Goal: Use online tool/utility: Use online tool/utility

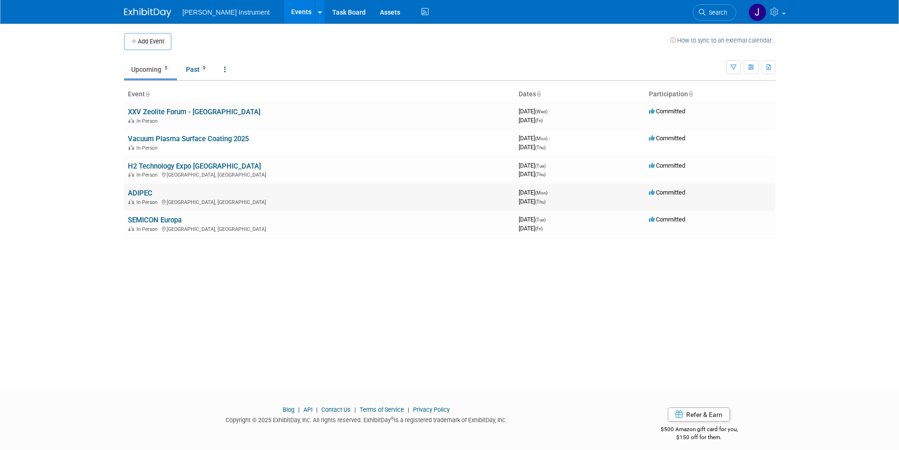
click at [134, 193] on link "ADIPEC" at bounding box center [140, 193] width 25 height 8
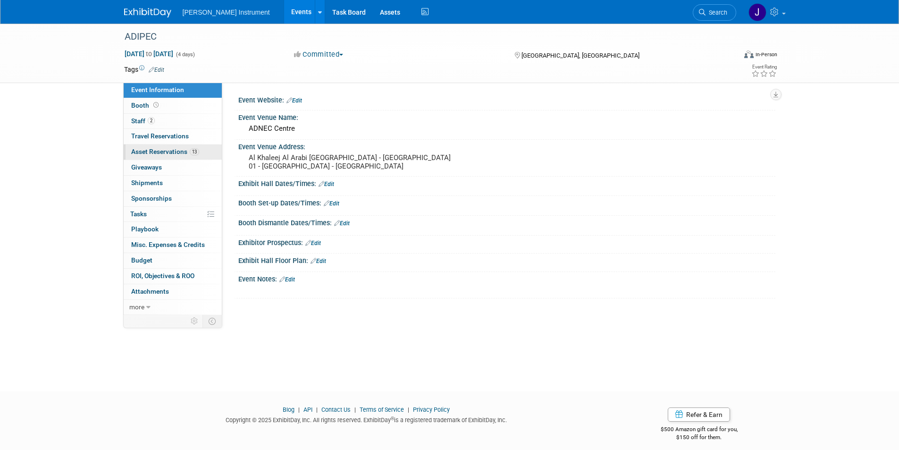
click at [158, 150] on span "Asset Reservations 13" at bounding box center [165, 152] width 68 height 8
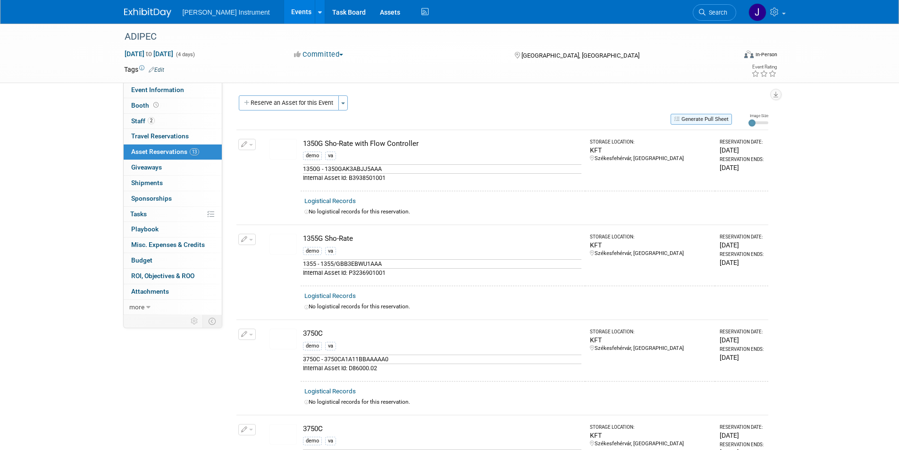
click at [690, 114] on button "Generate Pull Sheet" at bounding box center [701, 119] width 61 height 11
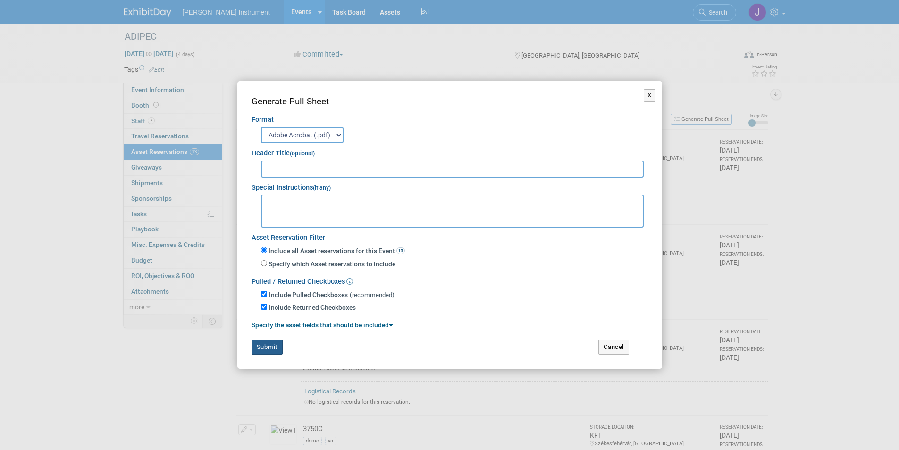
click at [265, 344] on button "Submit" at bounding box center [267, 346] width 31 height 15
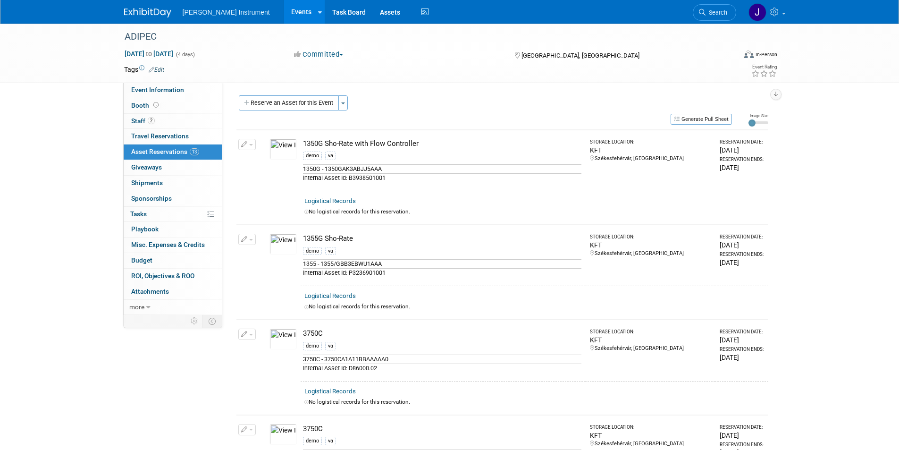
click at [301, 444] on td "3750C demo va 3750C - 3750CA1A11BBAAAAA0 Internal Asset Id: D86000.04" at bounding box center [443, 445] width 285 height 61
